Goal: Information Seeking & Learning: Learn about a topic

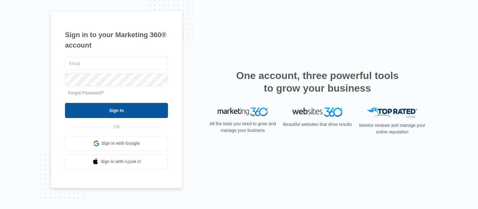
type input "[EMAIL_ADDRESS][DOMAIN_NAME]"
click at [136, 111] on input "Sign In" at bounding box center [116, 110] width 103 height 15
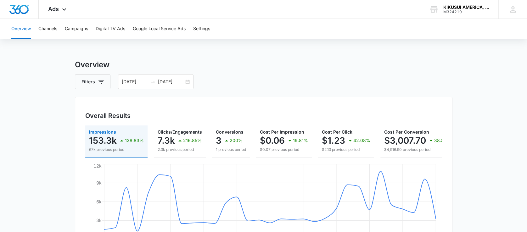
click at [72, 28] on button "Campaigns" at bounding box center [76, 29] width 23 height 20
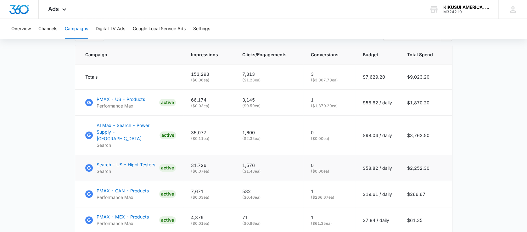
scroll to position [279, 0]
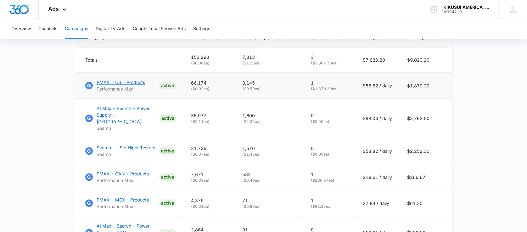
click at [133, 91] on p "Performance Max" at bounding box center [121, 89] width 48 height 7
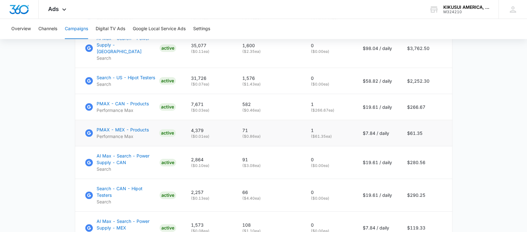
scroll to position [314, 0]
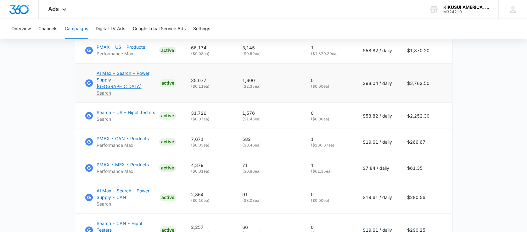
click at [121, 84] on p "AI Max - Search - Power Supply - US" at bounding box center [127, 80] width 60 height 20
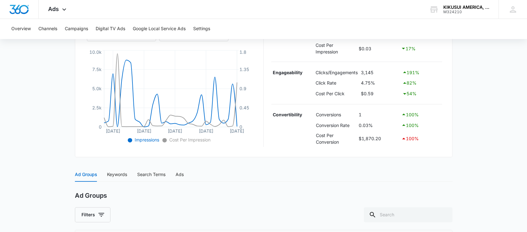
scroll to position [191, 0]
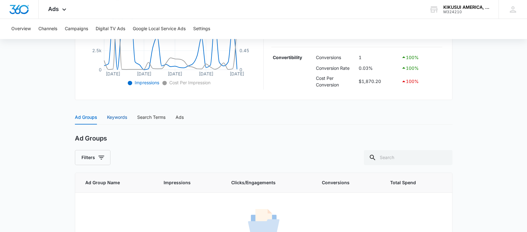
click at [111, 118] on div "Keywords" at bounding box center [117, 117] width 20 height 7
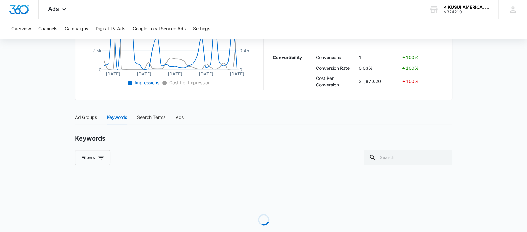
scroll to position [225, 0]
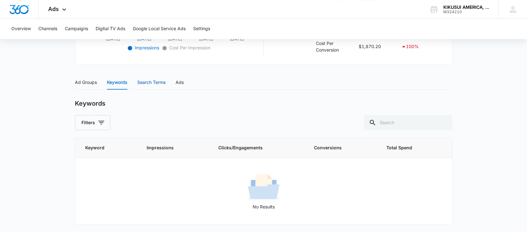
click at [148, 82] on div "Search Terms" at bounding box center [151, 82] width 28 height 7
click at [181, 83] on div "Ads" at bounding box center [179, 82] width 8 height 7
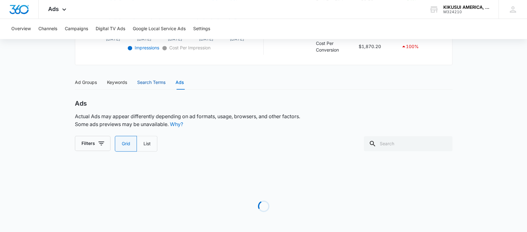
click at [161, 85] on div "Search Terms" at bounding box center [151, 82] width 28 height 7
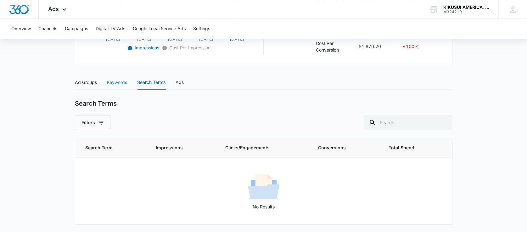
click at [112, 78] on div "Keywords" at bounding box center [117, 82] width 20 height 14
click at [90, 80] on div "Ad Groups" at bounding box center [86, 82] width 22 height 7
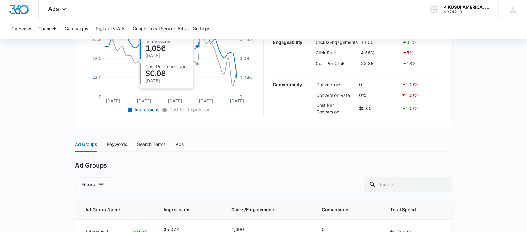
scroll to position [206, 0]
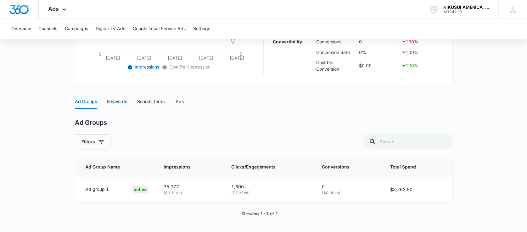
click at [121, 100] on div "Keywords" at bounding box center [117, 101] width 20 height 7
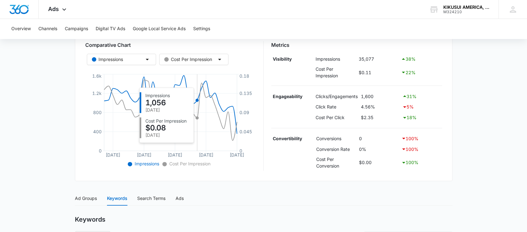
scroll to position [173, 0]
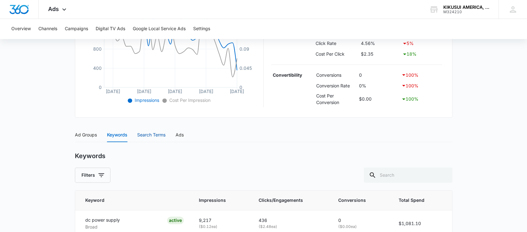
click at [156, 136] on div "Search Terms" at bounding box center [151, 134] width 28 height 7
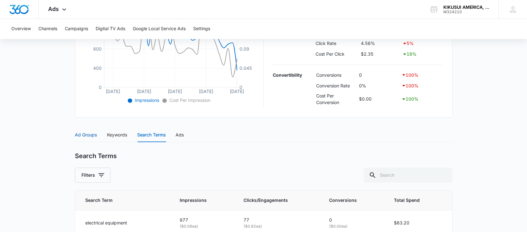
click at [86, 135] on div "Ad Groups" at bounding box center [86, 134] width 22 height 7
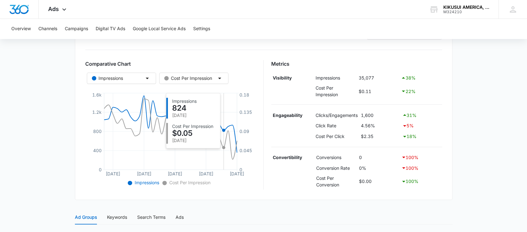
scroll to position [171, 0]
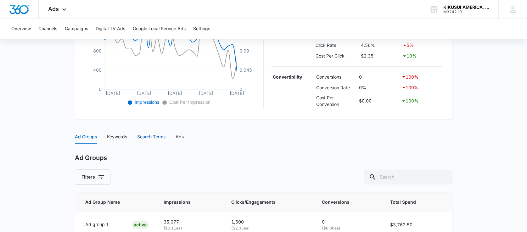
click at [155, 137] on div "Search Terms" at bounding box center [151, 136] width 28 height 7
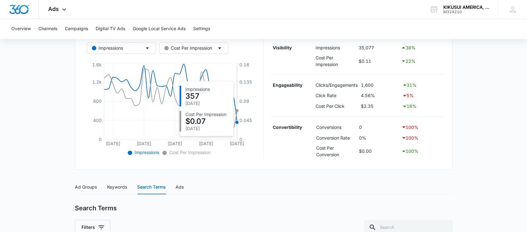
scroll to position [163, 0]
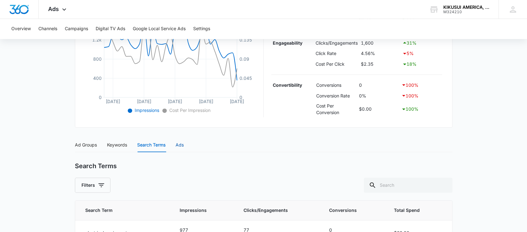
click at [177, 146] on div "Ads" at bounding box center [179, 144] width 8 height 7
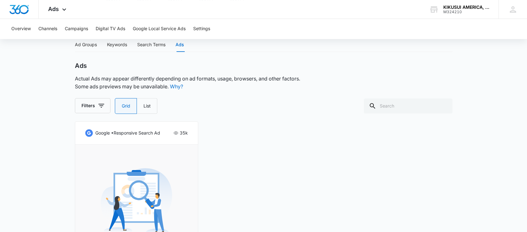
scroll to position [302, 0]
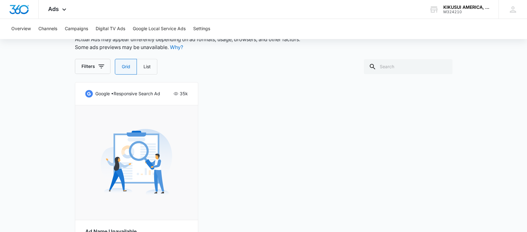
click at [130, 149] on img at bounding box center [136, 162] width 71 height 71
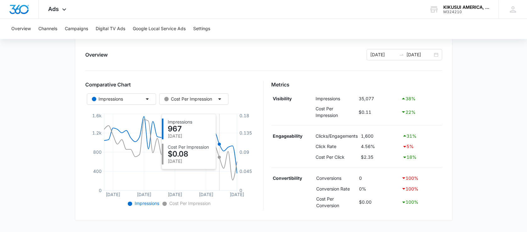
scroll to position [0, 0]
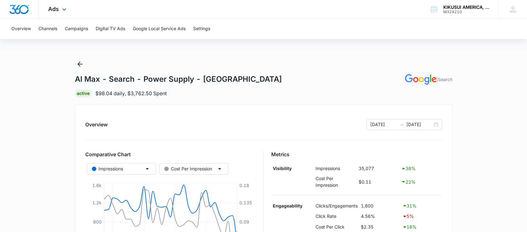
click at [60, 11] on div "Ads Apps Reputation Forms CRM Email Social Payments POS Content Ads Intelligenc…" at bounding box center [58, 9] width 39 height 19
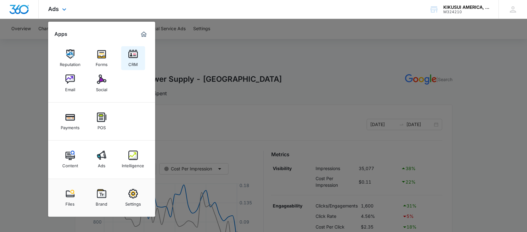
click at [136, 53] on img at bounding box center [132, 53] width 9 height 9
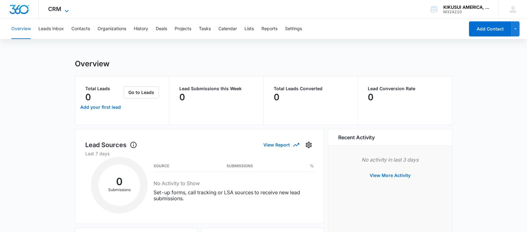
click at [64, 8] on icon at bounding box center [67, 11] width 8 height 8
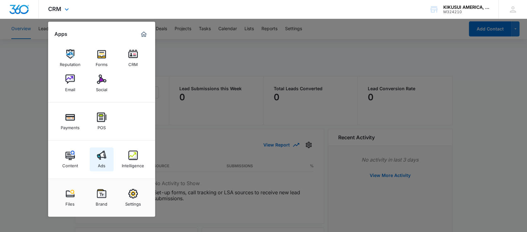
click at [96, 155] on link "Ads" at bounding box center [102, 159] width 24 height 24
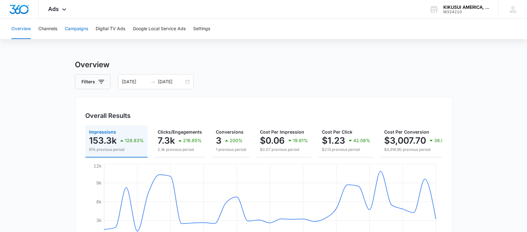
click at [71, 28] on button "Campaigns" at bounding box center [76, 29] width 23 height 20
click at [63, 12] on icon at bounding box center [64, 11] width 8 height 8
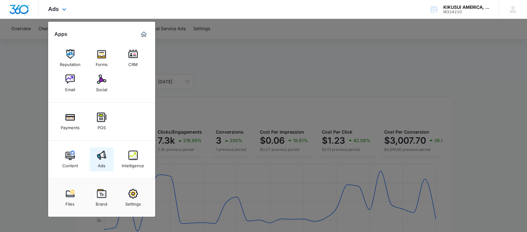
click at [99, 157] on img at bounding box center [101, 155] width 9 height 9
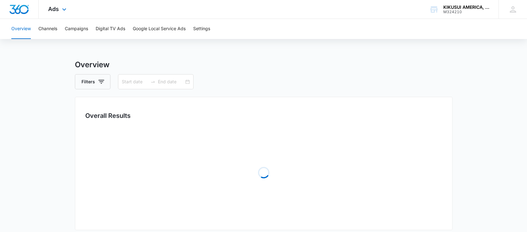
type input "[DATE]"
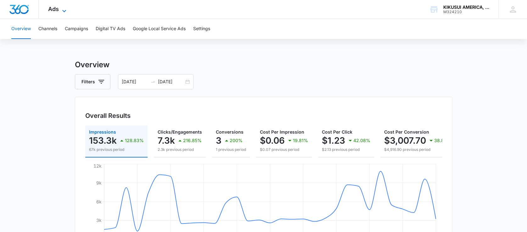
click at [65, 10] on icon at bounding box center [64, 11] width 8 height 8
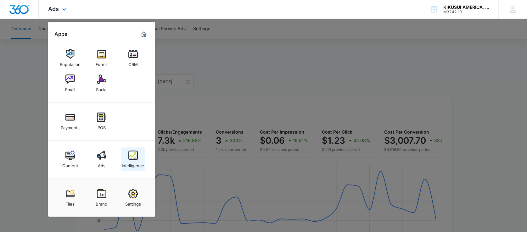
click at [130, 157] on img at bounding box center [132, 155] width 9 height 9
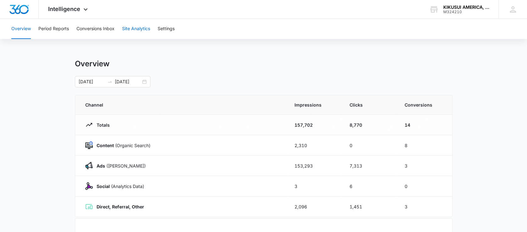
click at [141, 30] on button "Site Analytics" at bounding box center [136, 29] width 28 height 20
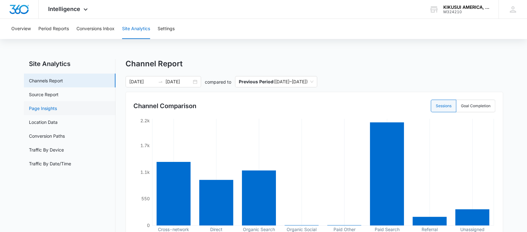
click at [55, 107] on link "Page Insights" at bounding box center [43, 108] width 28 height 7
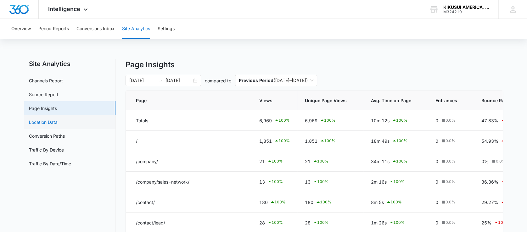
click at [58, 123] on link "Location Data" at bounding box center [43, 122] width 29 height 7
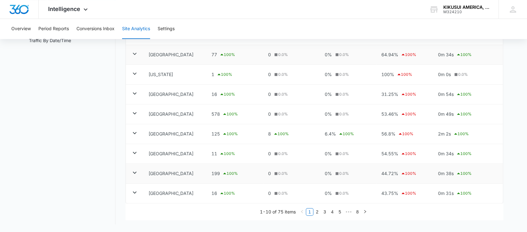
scroll to position [21, 0]
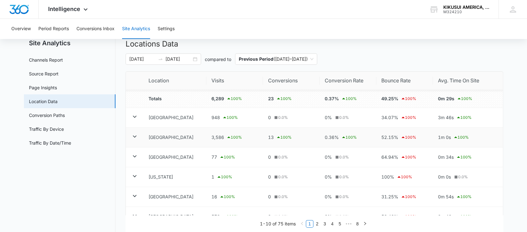
click at [133, 137] on icon at bounding box center [135, 137] width 8 height 8
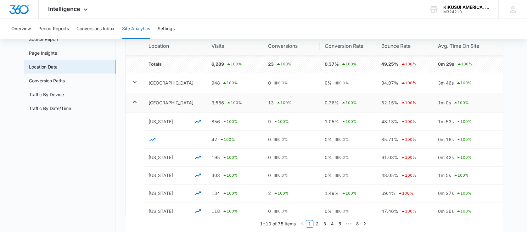
scroll to position [0, 0]
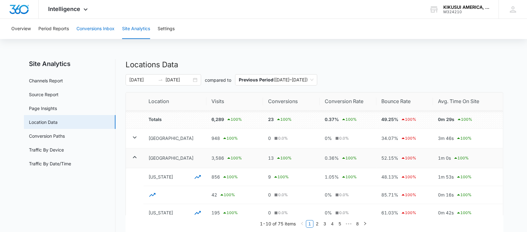
click at [91, 27] on button "Conversions Inbox" at bounding box center [95, 29] width 38 height 20
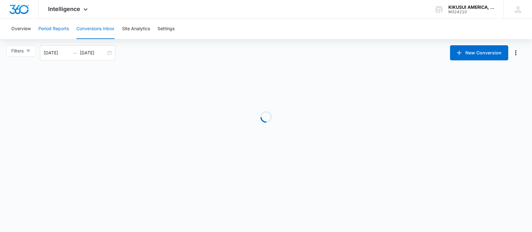
click at [58, 28] on button "Period Reports" at bounding box center [53, 29] width 30 height 20
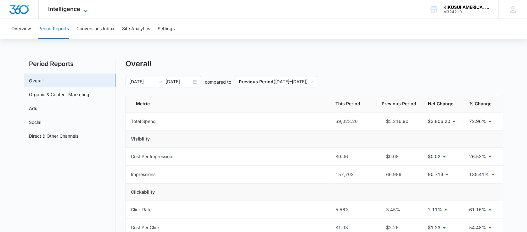
click at [88, 8] on icon at bounding box center [86, 11] width 8 height 8
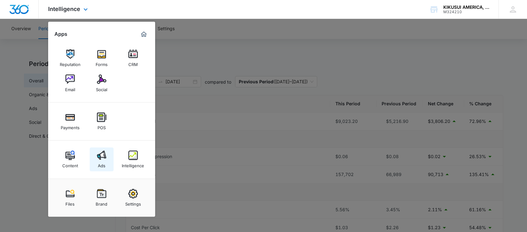
click at [97, 162] on link "Ads" at bounding box center [102, 159] width 24 height 24
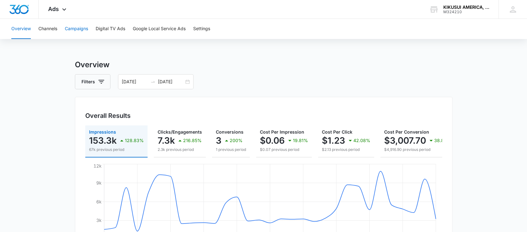
click at [77, 25] on button "Campaigns" at bounding box center [76, 29] width 23 height 20
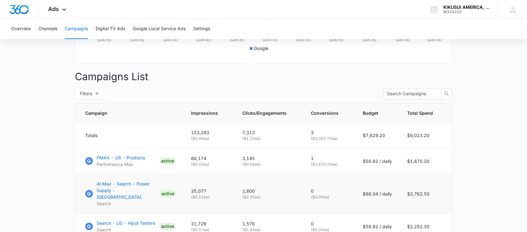
scroll to position [244, 0]
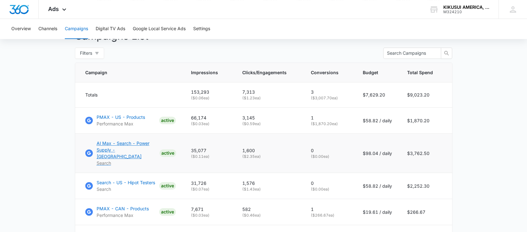
click at [124, 151] on p "AI Max - Search - Power Supply - [GEOGRAPHIC_DATA]" at bounding box center [127, 150] width 60 height 20
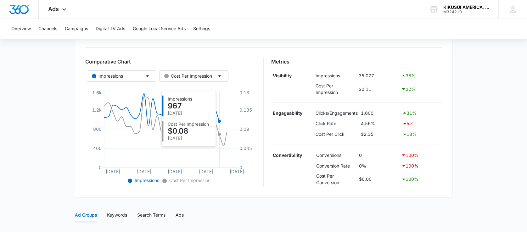
scroll to position [105, 0]
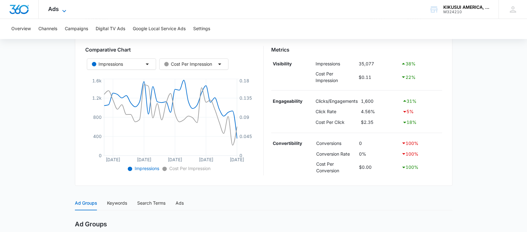
click at [65, 9] on icon at bounding box center [64, 11] width 8 height 8
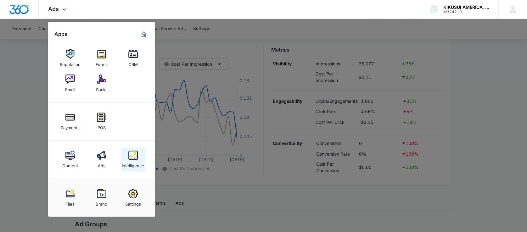
click at [137, 158] on img at bounding box center [132, 155] width 9 height 9
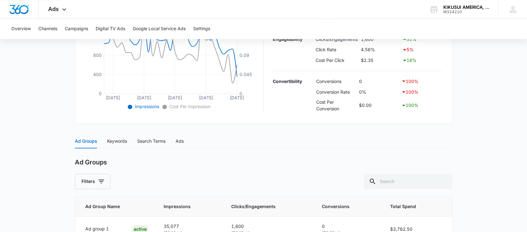
scroll to position [206, 0]
